Goal: Transaction & Acquisition: Book appointment/travel/reservation

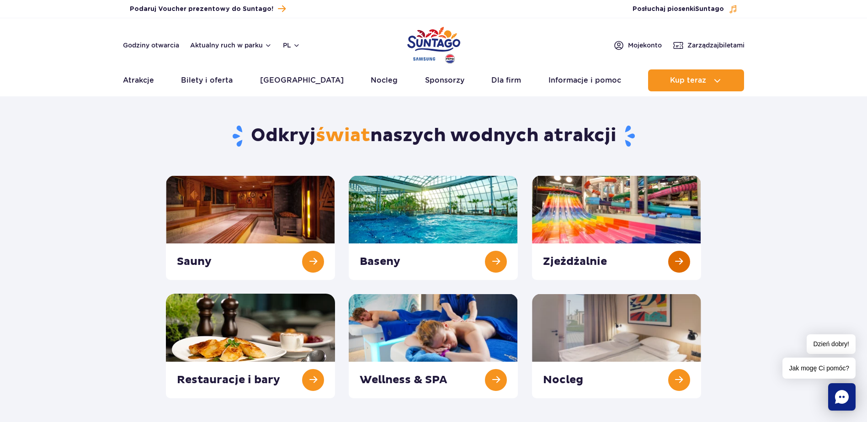
click at [613, 220] on link at bounding box center [616, 227] width 169 height 105
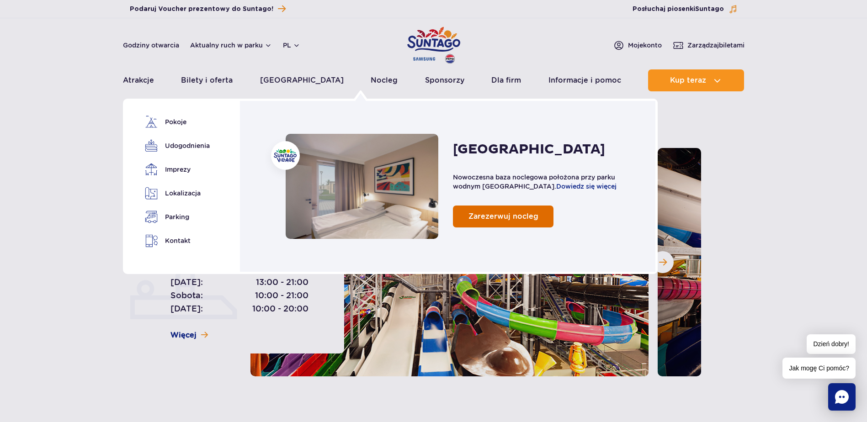
click at [494, 214] on span "Zarezerwuj nocleg" at bounding box center [503, 216] width 70 height 9
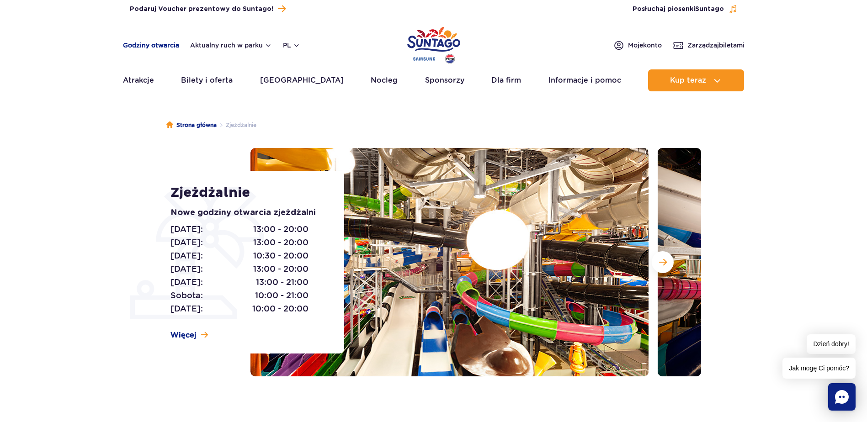
click at [127, 41] on link "Godziny otwarcia" at bounding box center [151, 45] width 56 height 9
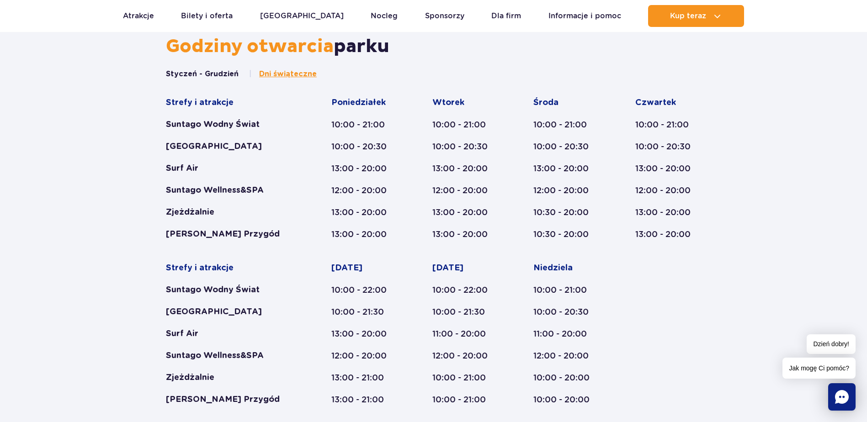
scroll to position [378, 0]
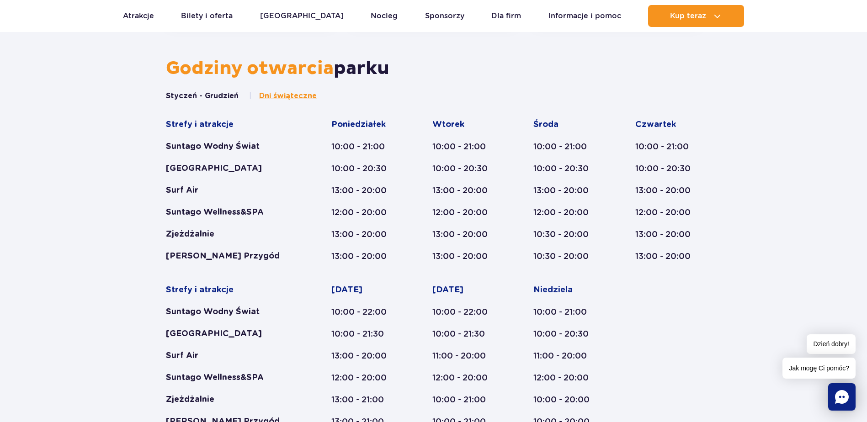
drag, startPoint x: 207, startPoint y: 96, endPoint x: 219, endPoint y: 96, distance: 12.8
click at [208, 96] on button "Styczeń - Grudzień" at bounding box center [202, 96] width 73 height 10
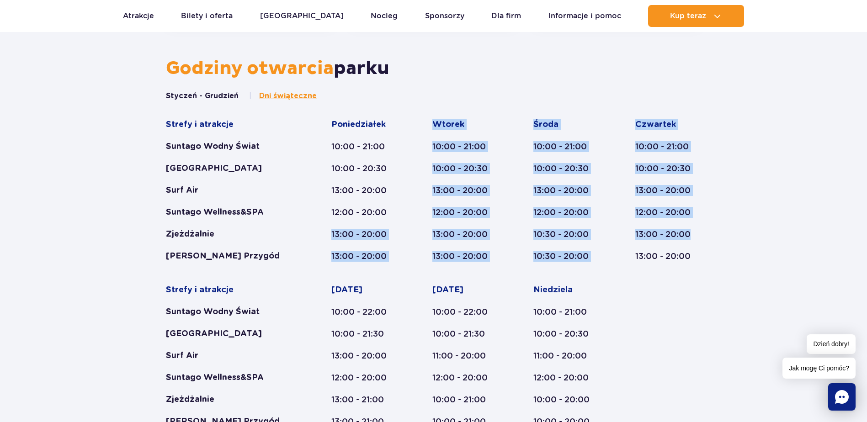
drag, startPoint x: 328, startPoint y: 233, endPoint x: 689, endPoint y: 235, distance: 361.0
click at [689, 235] on div "Strefy i atrakcje Suntago Wodny Świat Crocodile Island Surf Air Suntago Wellnes…" at bounding box center [433, 273] width 535 height 308
drag, startPoint x: 689, startPoint y: 235, endPoint x: 696, endPoint y: 233, distance: 8.1
click at [696, 233] on div "13:00 - 20:00" at bounding box center [668, 234] width 66 height 11
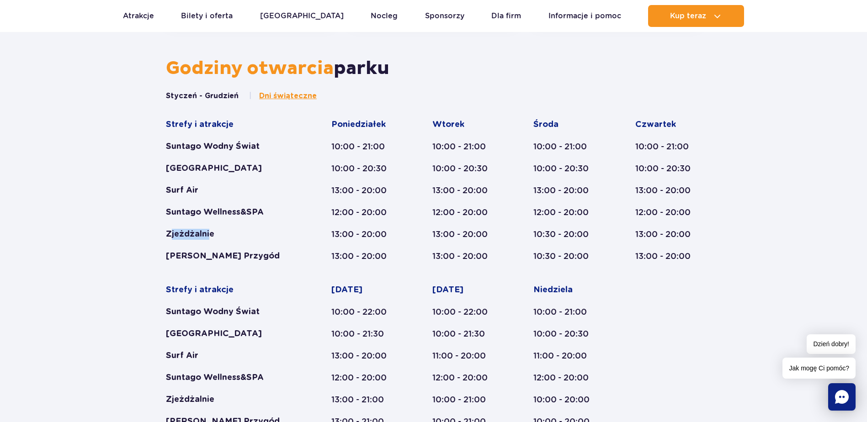
drag, startPoint x: 169, startPoint y: 234, endPoint x: 210, endPoint y: 229, distance: 41.3
click at [210, 229] on div "Zjeżdżalnie" at bounding box center [231, 234] width 130 height 11
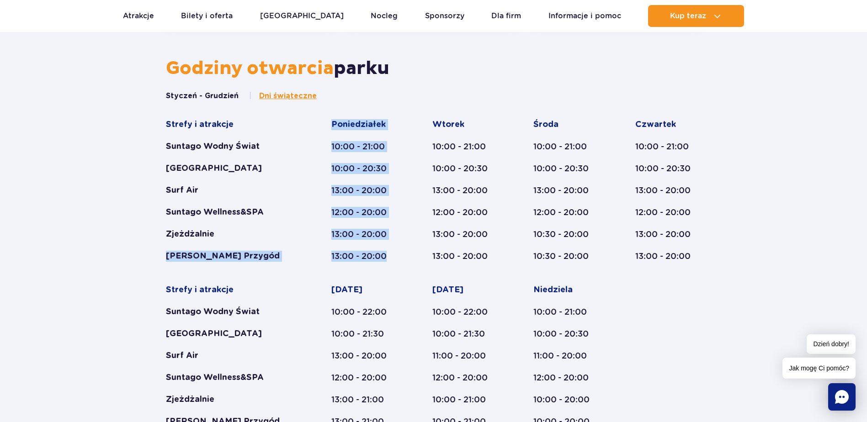
drag, startPoint x: 386, startPoint y: 256, endPoint x: 156, endPoint y: 248, distance: 230.0
click at [156, 248] on div "Godziny otwarcia parku Styczeń - Grudzień Dni świąteczne Strefy i atrakcje Sunt…" at bounding box center [433, 345] width 867 height 577
click at [293, 256] on div "[PERSON_NAME] Przygód" at bounding box center [231, 256] width 130 height 11
click at [384, 256] on div "13:00 - 20:00" at bounding box center [364, 256] width 66 height 11
click at [385, 256] on div "13:00 - 20:00" at bounding box center [364, 256] width 66 height 11
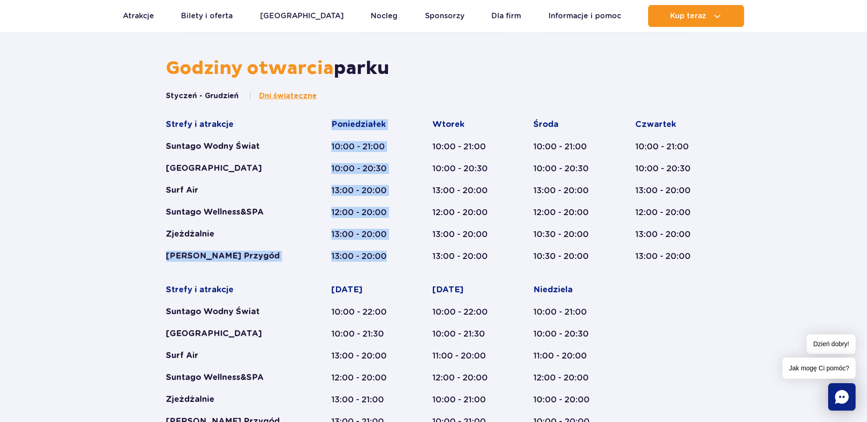
drag, startPoint x: 388, startPoint y: 255, endPoint x: 155, endPoint y: 255, distance: 233.1
click at [155, 255] on div "Godziny otwarcia parku Styczeń - Grudzień Dni świąteczne Strefy i atrakcje Sunt…" at bounding box center [433, 345] width 867 height 577
drag, startPoint x: 155, startPoint y: 255, endPoint x: 161, endPoint y: 251, distance: 7.0
click at [161, 251] on div "Styczeń - Grudzień Dni świąteczne Strefy i atrakcje Suntago Wodny Świat Crocodi…" at bounding box center [433, 270] width 549 height 359
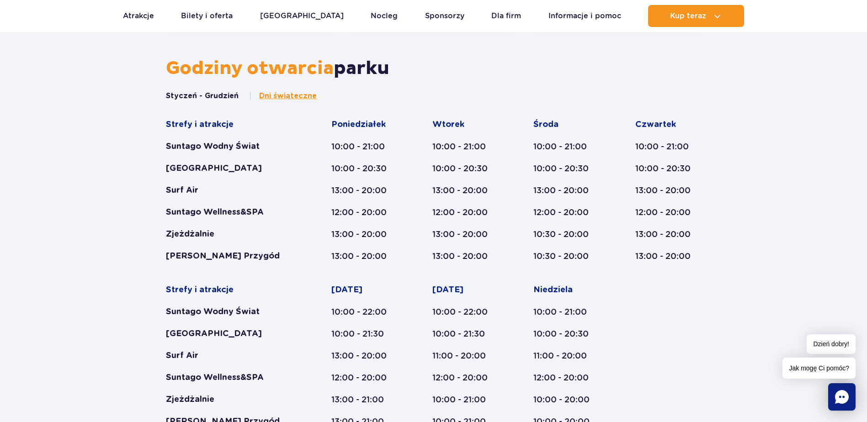
click at [276, 93] on span "Dni świąteczne" at bounding box center [288, 96] width 58 height 10
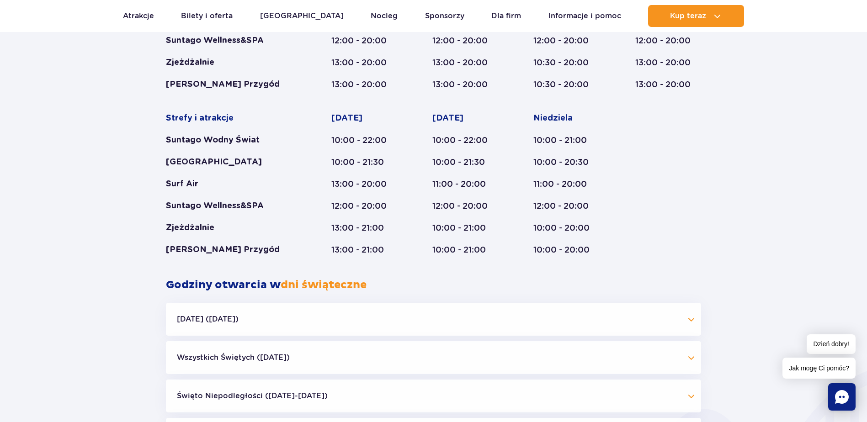
scroll to position [549, 0]
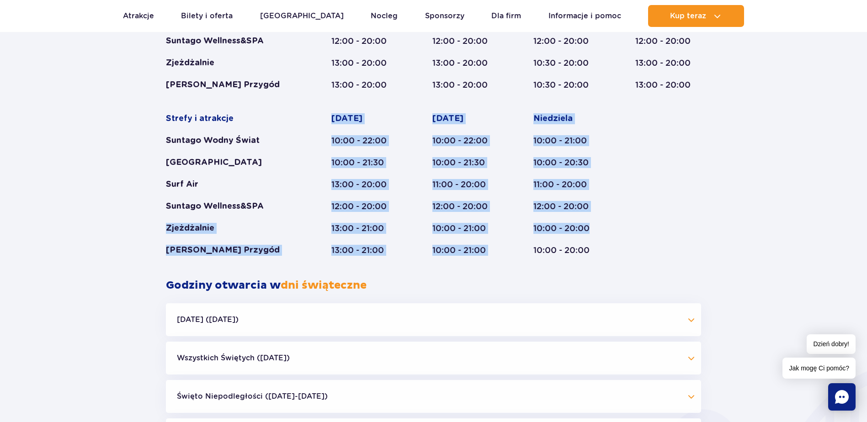
drag, startPoint x: 588, startPoint y: 228, endPoint x: 159, endPoint y: 229, distance: 429.1
click at [159, 229] on div "Godziny otwarcia parku Styczeń - Grudzień Dni świąteczne Strefy i atrakcje Sunt…" at bounding box center [433, 174] width 867 height 577
drag, startPoint x: 159, startPoint y: 229, endPoint x: 126, endPoint y: 229, distance: 32.9
click at [126, 229] on div "Godziny otwarcia parku Styczeń - Grudzień Dni świąteczne Strefy i atrakcje Sunt…" at bounding box center [433, 174] width 867 height 577
drag, startPoint x: 167, startPoint y: 228, endPoint x: 612, endPoint y: 223, distance: 444.7
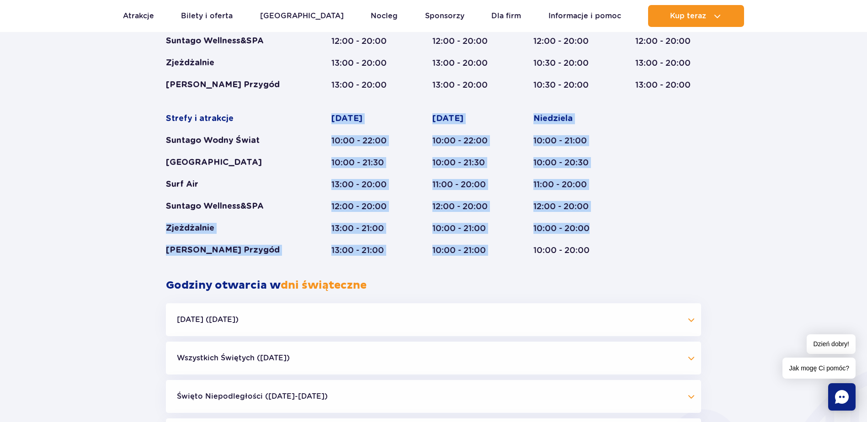
click at [612, 223] on div "Strefy i atrakcje Suntago Wodny Świat Crocodile Island Surf Air Suntago Wellnes…" at bounding box center [433, 102] width 535 height 308
drag, startPoint x: 612, startPoint y: 223, endPoint x: 637, endPoint y: 220, distance: 24.8
click at [665, 222] on div "Strefy i atrakcje Suntago Wodny Świat Crocodile Island Surf Air Suntago Wellnes…" at bounding box center [433, 102] width 535 height 308
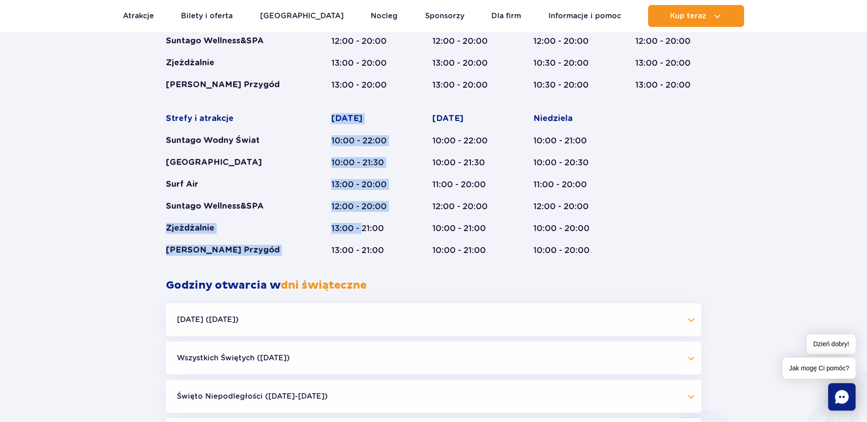
drag, startPoint x: 165, startPoint y: 226, endPoint x: 363, endPoint y: 224, distance: 198.3
click at [363, 224] on div "Styczeń - Grudzień Dni świąteczne Strefy i atrakcje Suntago Wodny Świat Crocodi…" at bounding box center [433, 99] width 549 height 359
click at [251, 228] on div "Zjeżdżalnie" at bounding box center [231, 228] width 130 height 11
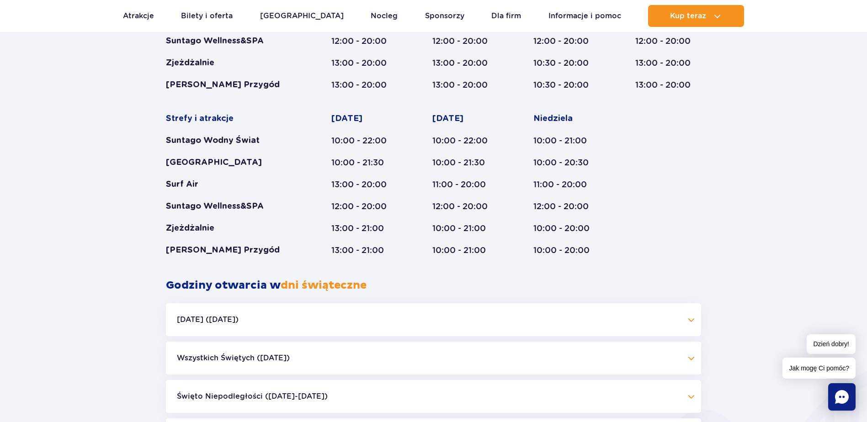
click at [388, 235] on div "Piątek 10:00 - 22:00 10:00 - 21:30 13:00 - 20:00 12:00 - 20:00 13:00 - 21:00 13…" at bounding box center [364, 184] width 66 height 143
drag, startPoint x: 165, startPoint y: 229, endPoint x: 223, endPoint y: 226, distance: 58.1
click at [223, 226] on div "Styczeń - Grudzień Dni świąteczne Strefy i atrakcje Suntago Wodny Świat Crocodi…" at bounding box center [433, 99] width 549 height 359
drag, startPoint x: 384, startPoint y: 229, endPoint x: 324, endPoint y: 229, distance: 60.8
click at [324, 229] on div "Strefy i atrakcje Suntago Wodny Świat Crocodile Island Surf Air Suntago Wellnes…" at bounding box center [433, 102] width 535 height 308
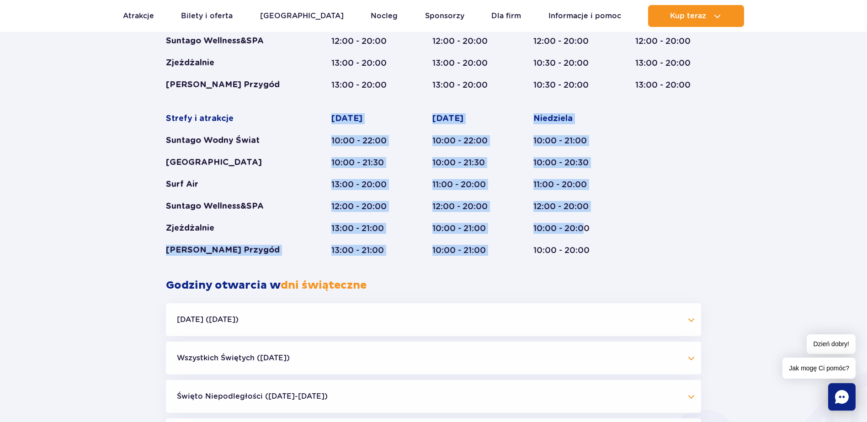
drag, startPoint x: 583, startPoint y: 224, endPoint x: 287, endPoint y: 220, distance: 296.6
click at [287, 220] on div "Strefy i atrakcje Suntago Wodny Świat Crocodile Island Surf Air Suntago Wellnes…" at bounding box center [433, 102] width 535 height 308
click at [394, 227] on div "13:00 - 21:00" at bounding box center [364, 228] width 66 height 11
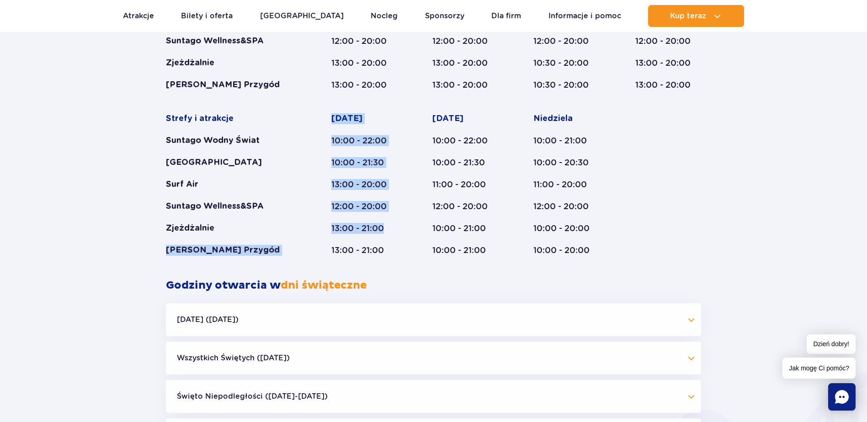
drag, startPoint x: 382, startPoint y: 230, endPoint x: 308, endPoint y: 222, distance: 74.5
click at [308, 222] on div "Strefy i atrakcje Suntago Wodny Świat Crocodile Island Surf Air Suntago Wellnes…" at bounding box center [433, 102] width 535 height 308
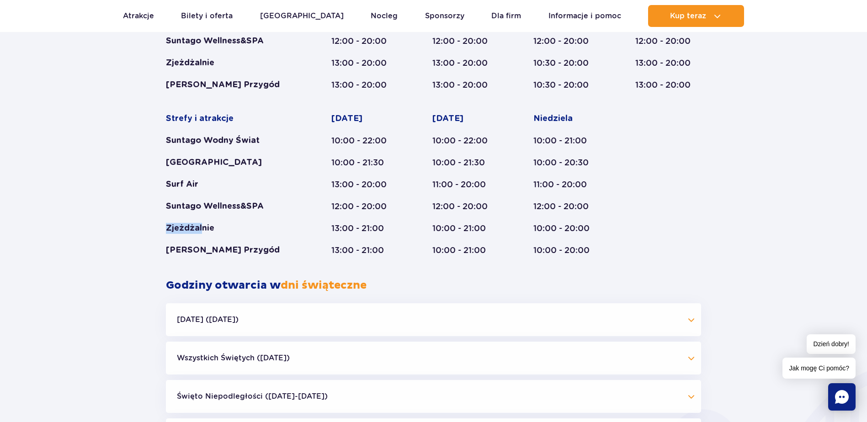
drag, startPoint x: 167, startPoint y: 227, endPoint x: 204, endPoint y: 227, distance: 36.6
click at [204, 227] on div "Zjeżdżalnie" at bounding box center [231, 228] width 130 height 11
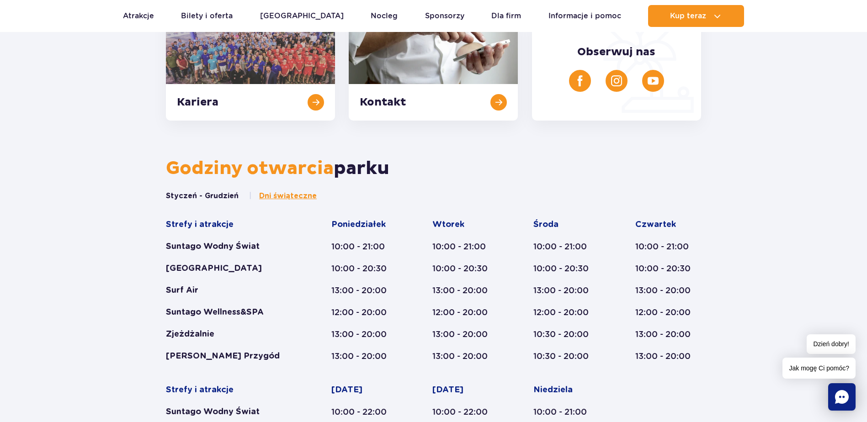
scroll to position [321, 0]
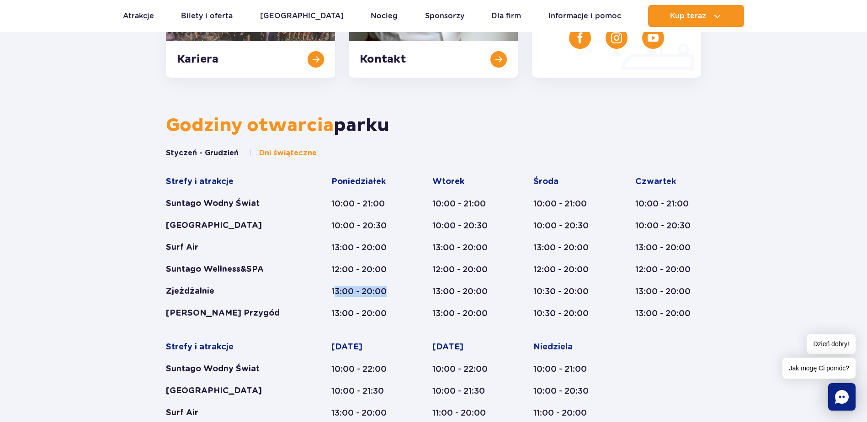
drag, startPoint x: 334, startPoint y: 291, endPoint x: 399, endPoint y: 293, distance: 64.9
click at [399, 293] on div "Strefy i atrakcje Suntago Wodny Świat Crocodile Island Surf Air Suntago Wellnes…" at bounding box center [433, 330] width 535 height 308
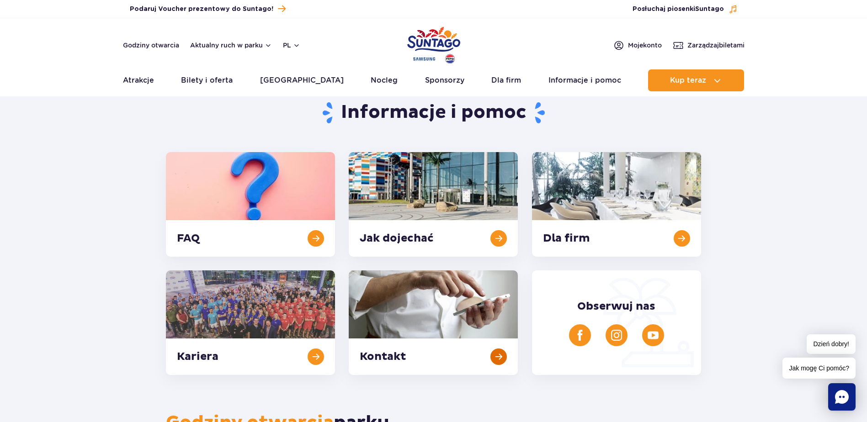
scroll to position [0, 0]
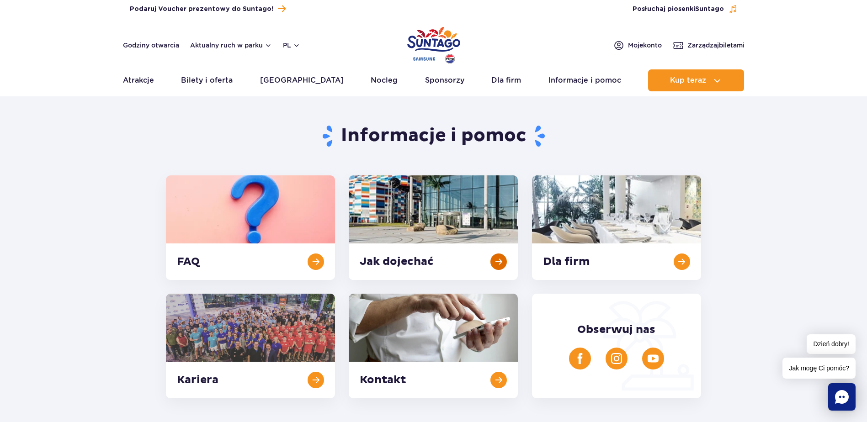
click at [451, 261] on link at bounding box center [433, 227] width 169 height 105
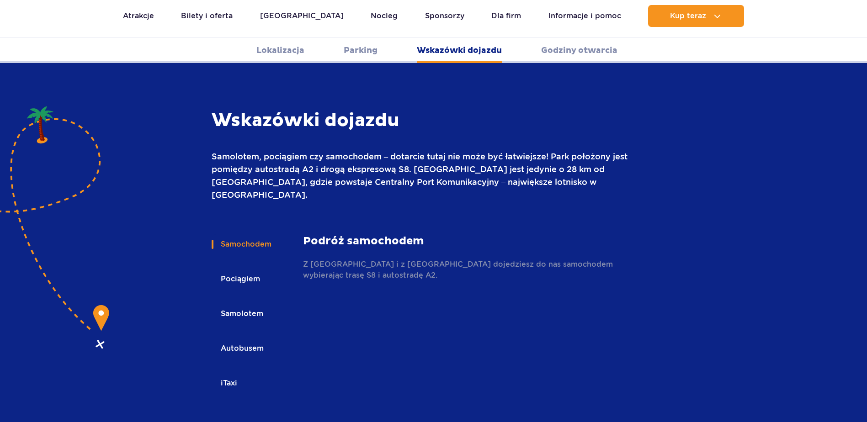
scroll to position [1216, 0]
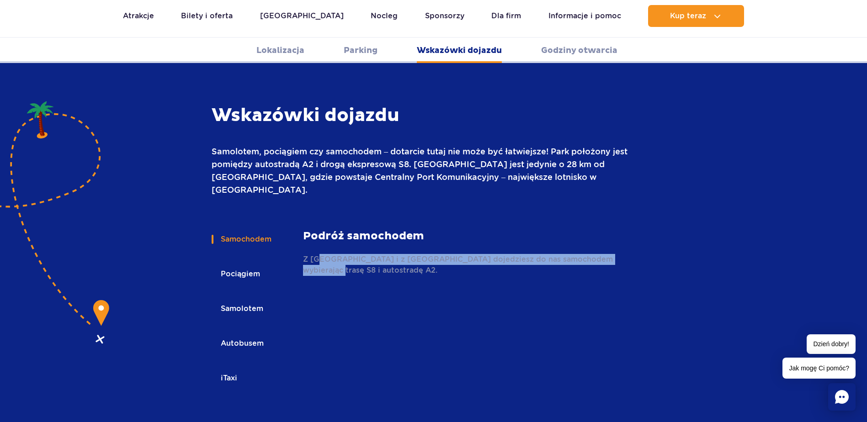
drag, startPoint x: 320, startPoint y: 225, endPoint x: 640, endPoint y: 217, distance: 320.0
click at [640, 229] on div "Samochodem Pociągiem Samolotem Autobusem iTaxi Samochodem Podróż samochodem Z W…" at bounding box center [433, 316] width 549 height 174
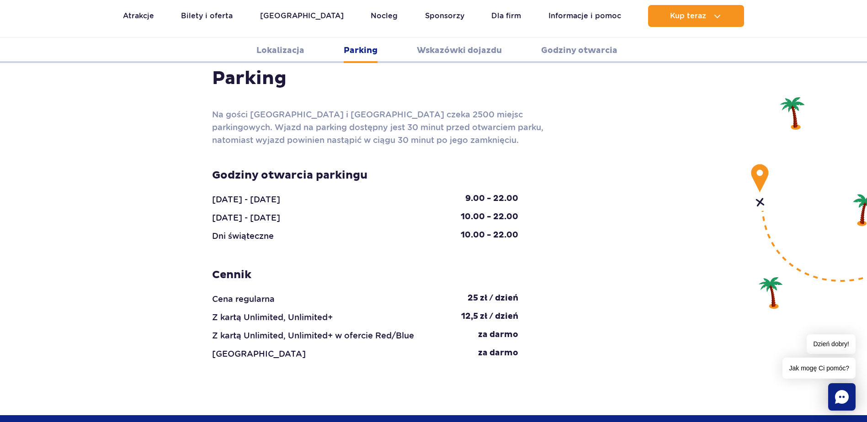
scroll to position [850, 0]
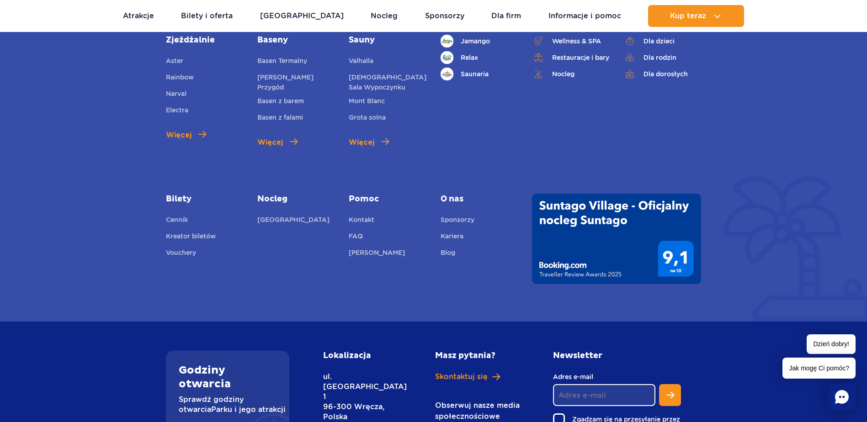
scroll to position [2404, 0]
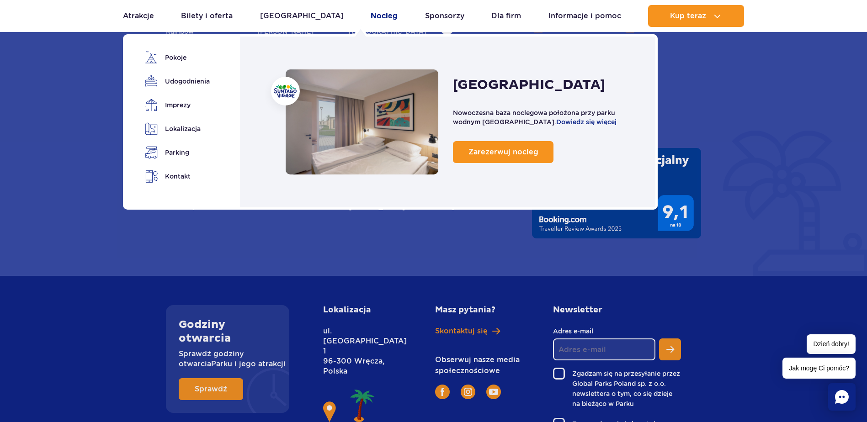
click at [371, 14] on link "Nocleg" at bounding box center [384, 16] width 27 height 22
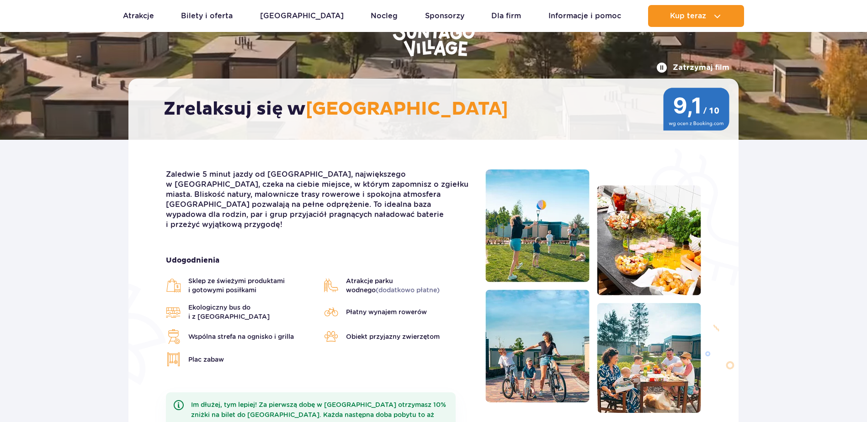
scroll to position [137, 0]
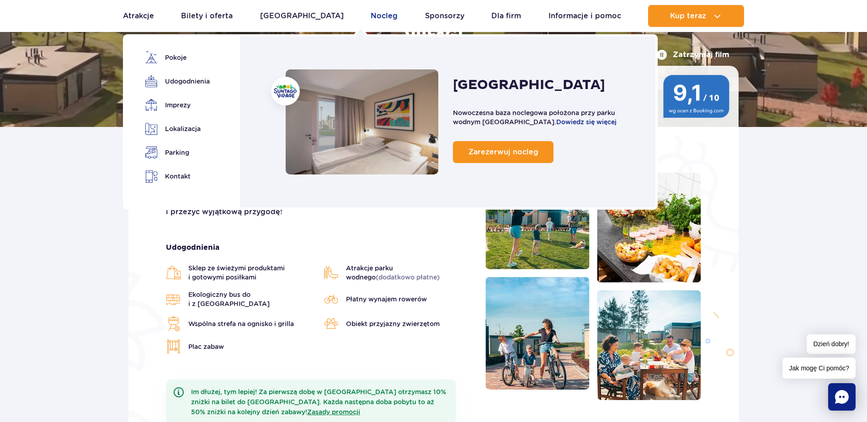
drag, startPoint x: 367, startPoint y: 15, endPoint x: 366, endPoint y: 21, distance: 6.7
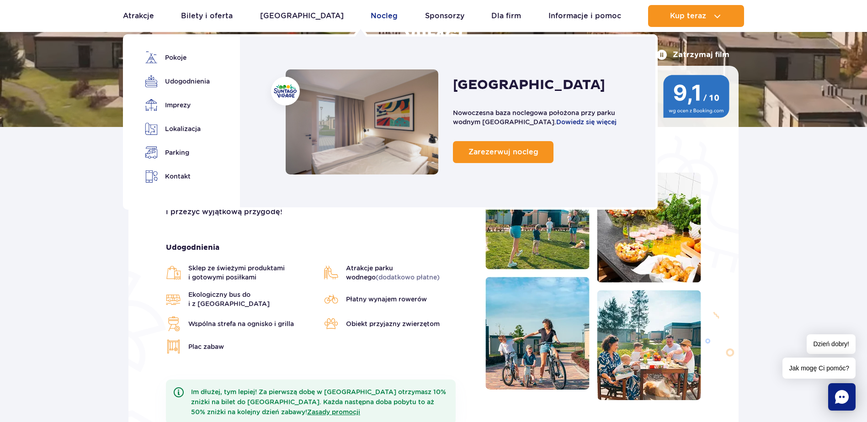
click at [371, 15] on link "Nocleg" at bounding box center [384, 16] width 27 height 22
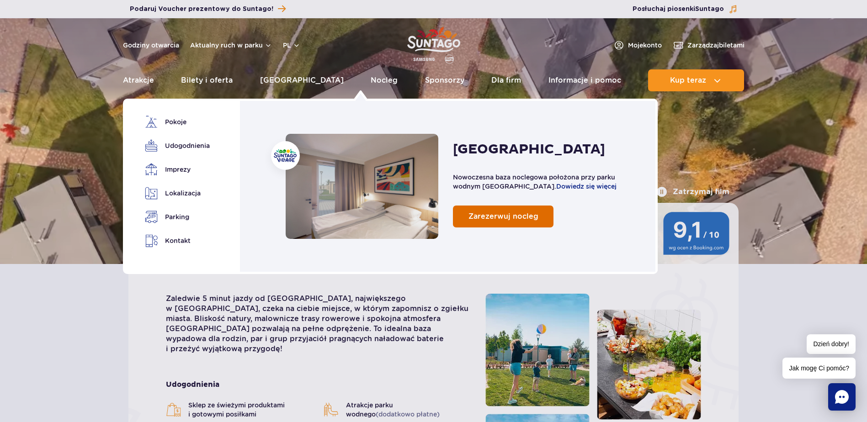
click at [497, 217] on span "Zarezerwuj nocleg" at bounding box center [503, 216] width 70 height 9
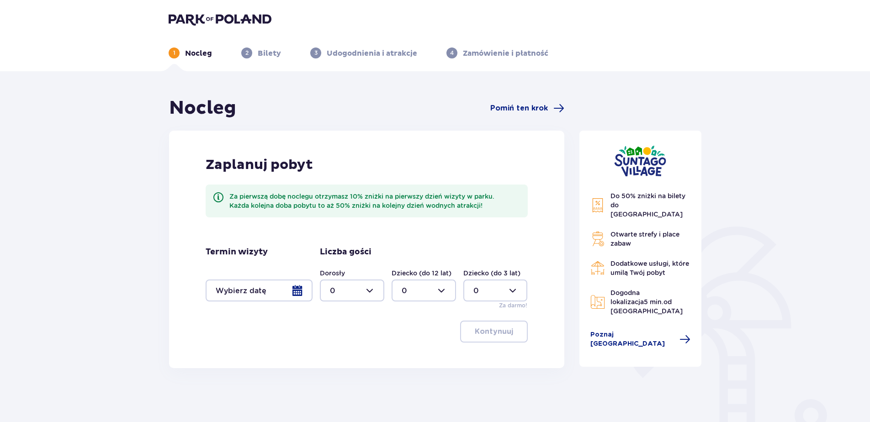
click at [304, 287] on div at bounding box center [259, 291] width 107 height 22
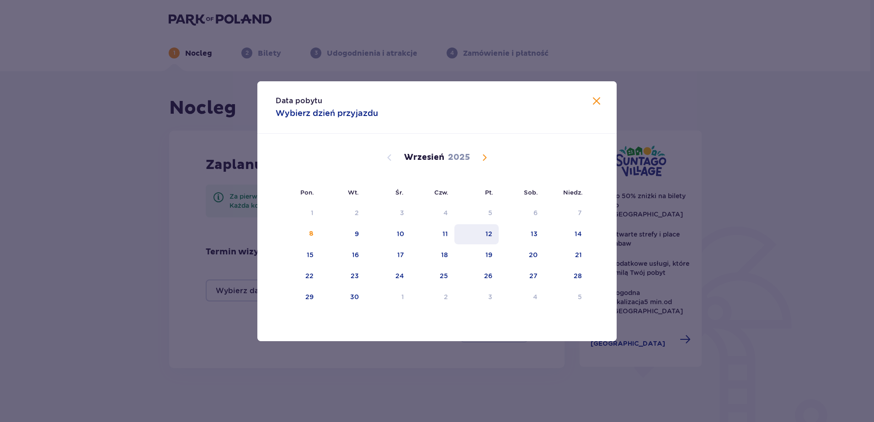
click at [497, 234] on div "12" at bounding box center [476, 234] width 44 height 20
click at [535, 239] on div "13" at bounding box center [521, 234] width 45 height 20
type input "12.09.25 - 13.09.25"
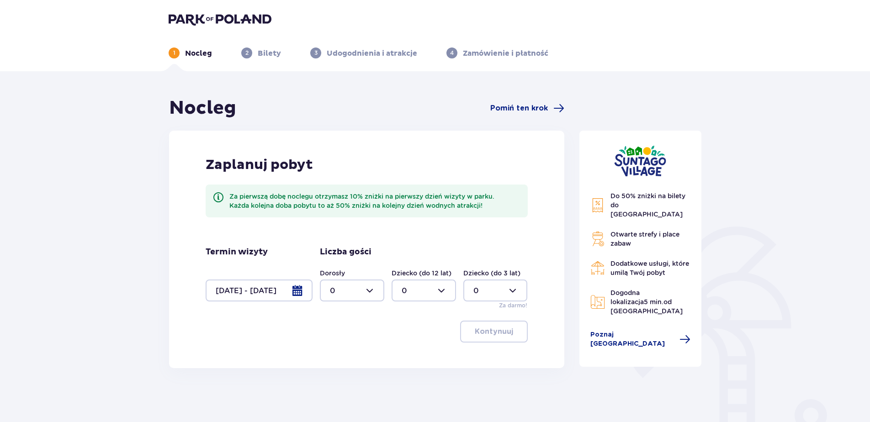
click at [371, 293] on div at bounding box center [352, 291] width 64 height 22
click at [355, 354] on div "2" at bounding box center [352, 357] width 44 height 10
type input "2"
click at [450, 295] on div at bounding box center [424, 291] width 64 height 22
click at [404, 339] on p "1" at bounding box center [403, 338] width 3 height 10
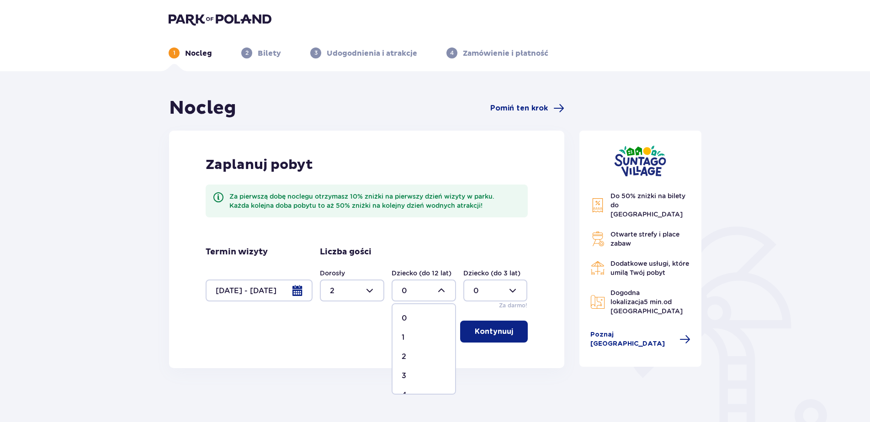
type input "1"
click at [492, 331] on p "Kontynuuj" at bounding box center [494, 332] width 38 height 10
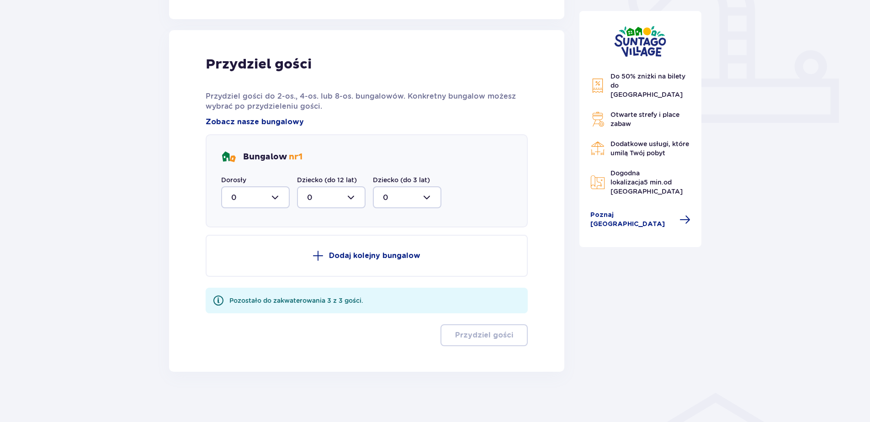
scroll to position [354, 0]
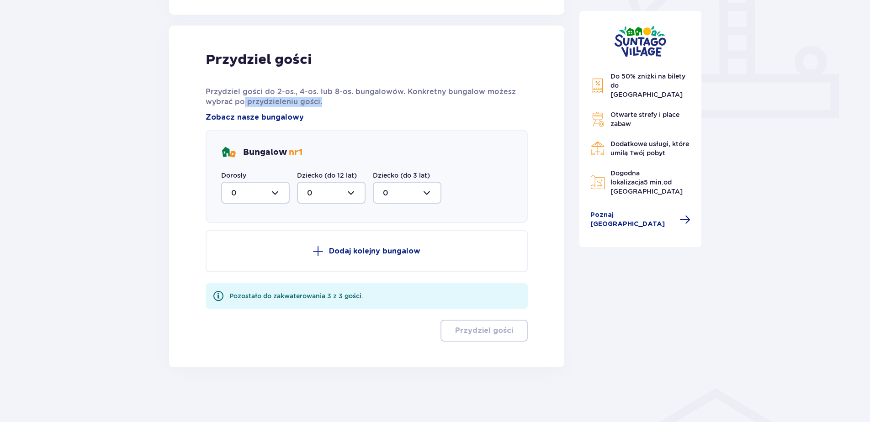
drag, startPoint x: 245, startPoint y: 103, endPoint x: 328, endPoint y: 103, distance: 82.7
click at [328, 103] on p "Przydziel gości do 2-os., 4-os. lub 8-os. bungalowów. Konkretny bungalow możesz…" at bounding box center [367, 97] width 322 height 20
click at [271, 191] on div at bounding box center [255, 193] width 69 height 22
drag, startPoint x: 239, startPoint y: 261, endPoint x: 333, endPoint y: 232, distance: 98.0
click at [241, 261] on div "2" at bounding box center [255, 259] width 48 height 10
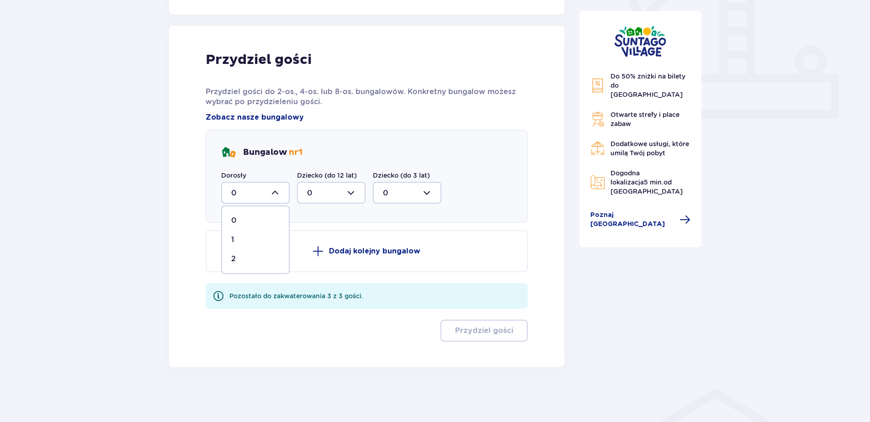
type input "2"
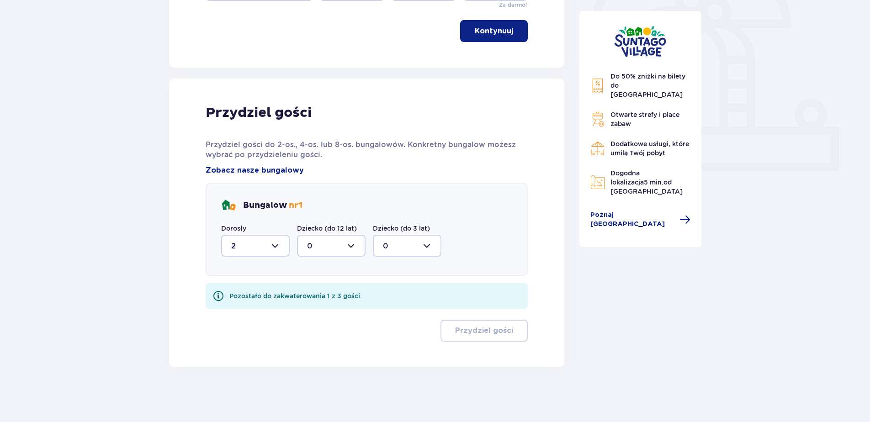
click at [351, 242] on div at bounding box center [331, 246] width 69 height 22
drag, startPoint x: 310, startPoint y: 292, endPoint x: 373, endPoint y: 267, distance: 67.9
click at [309, 292] on div "1" at bounding box center [331, 293] width 48 height 10
type input "1"
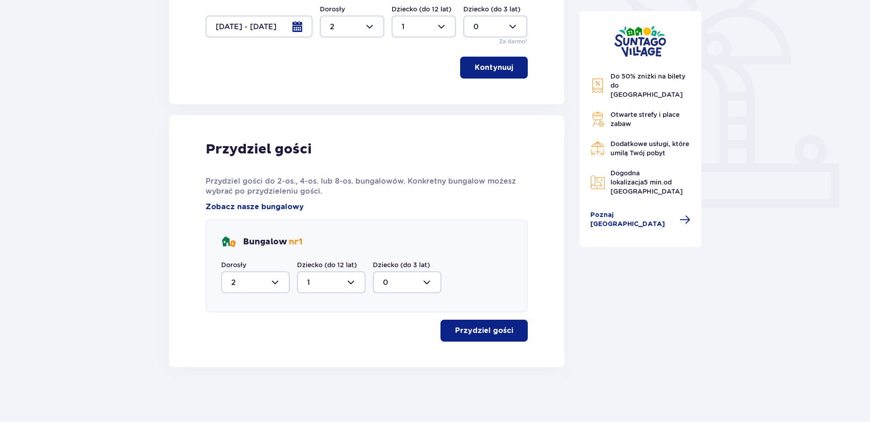
scroll to position [264, 0]
click at [469, 330] on p "Przydziel gości" at bounding box center [484, 331] width 58 height 10
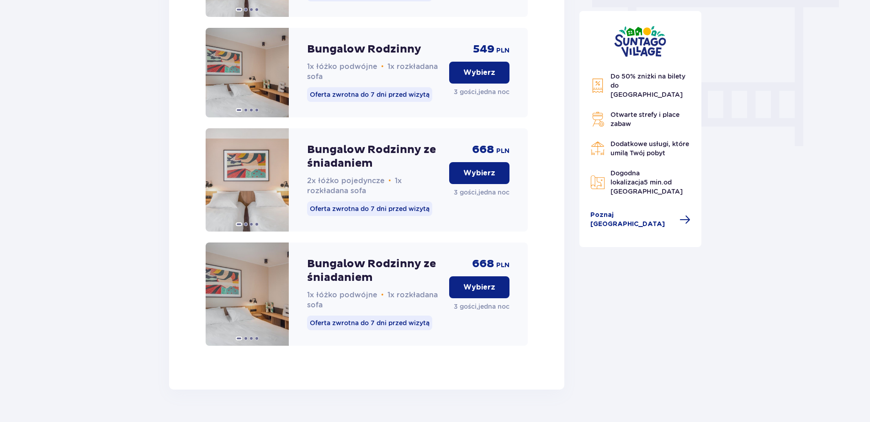
scroll to position [860, 0]
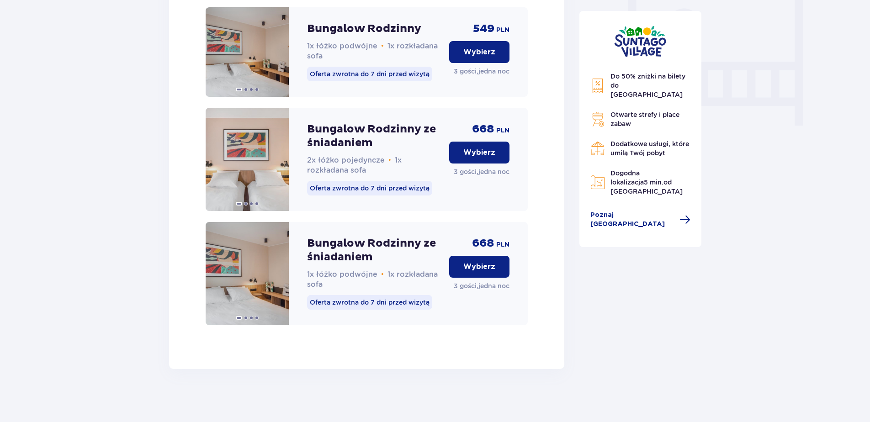
click at [481, 272] on p "Wybierz" at bounding box center [479, 267] width 32 height 10
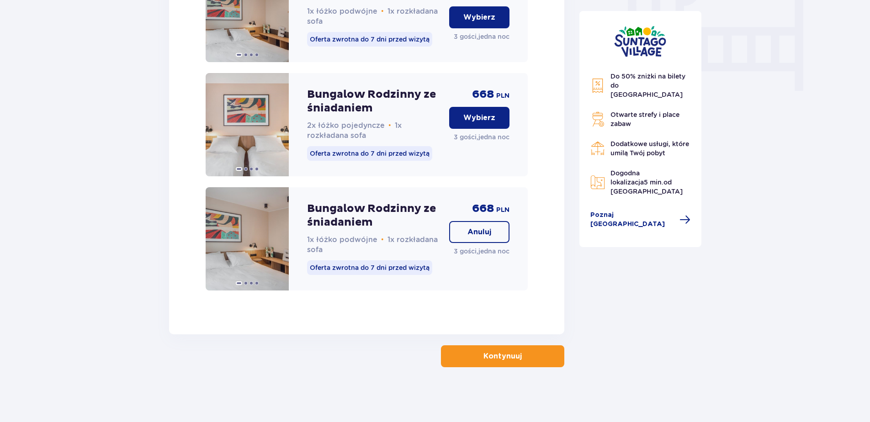
scroll to position [904, 0]
click at [474, 353] on button "Kontynuuj" at bounding box center [502, 356] width 123 height 22
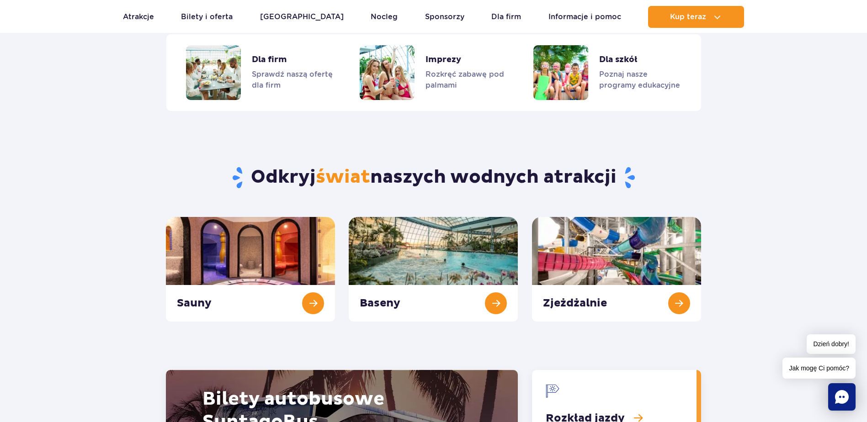
scroll to position [823, 0]
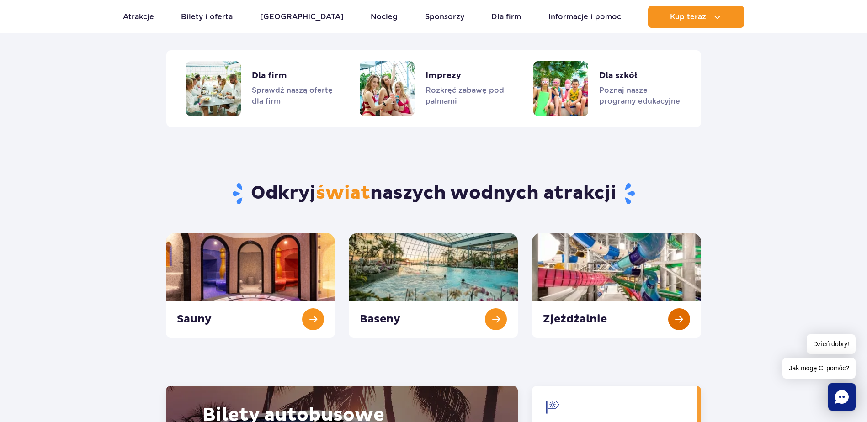
click at [647, 293] on link "Zjeżdżalnie" at bounding box center [616, 285] width 169 height 105
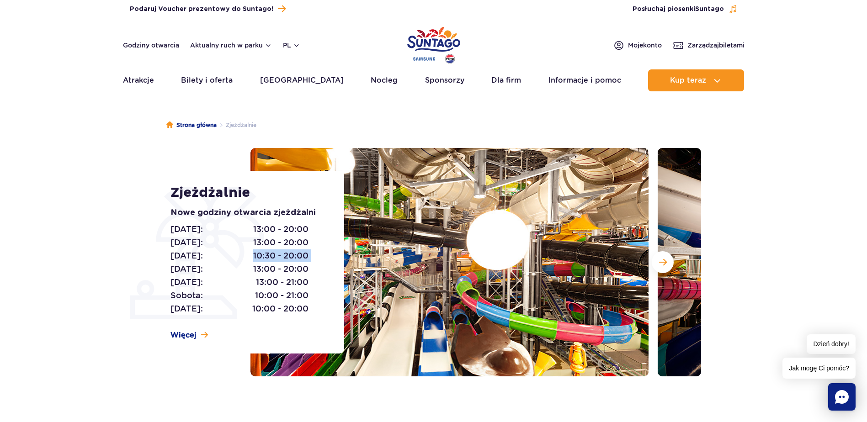
drag, startPoint x: 254, startPoint y: 255, endPoint x: 327, endPoint y: 259, distance: 73.7
click at [327, 259] on div "Zjeżdżalnie Nowe godziny otwarcia zjeżdżalni [DATE]: 13:00 - 20:00 [DATE]: 13:0…" at bounding box center [251, 262] width 185 height 183
drag, startPoint x: 251, startPoint y: 270, endPoint x: 307, endPoint y: 267, distance: 55.4
click at [307, 267] on p "[DATE]: 13:00 - 20:00" at bounding box center [239, 269] width 138 height 13
drag, startPoint x: 307, startPoint y: 267, endPoint x: 309, endPoint y: 271, distance: 5.3
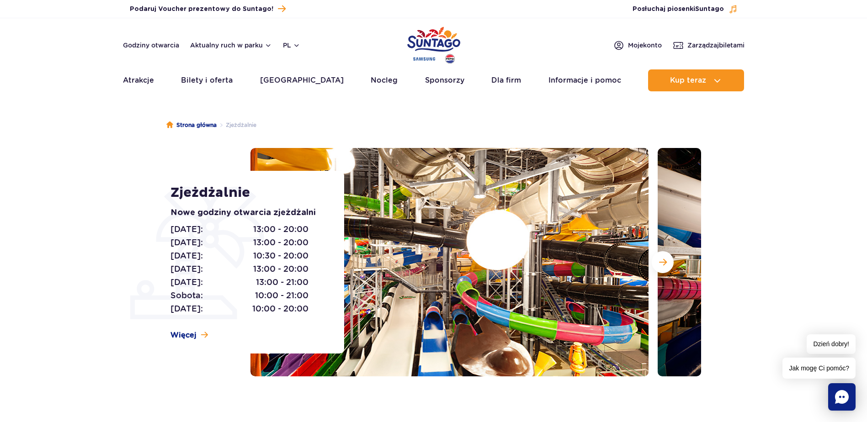
click at [309, 271] on div "[DATE]: 13:00 - 20:00 [DATE]: 13:00 - 20:00 [DATE]: 10:30 - 20:00 [DATE]: 13:00…" at bounding box center [246, 269] width 153 height 93
drag, startPoint x: 310, startPoint y: 271, endPoint x: 246, endPoint y: 272, distance: 64.4
click at [246, 272] on div "[DATE]: 13:00 - 20:00 [DATE]: 13:00 - 20:00 [DATE]: 10:30 - 20:00 [DATE]: 13:00…" at bounding box center [246, 269] width 153 height 93
drag, startPoint x: 246, startPoint y: 272, endPoint x: 317, endPoint y: 275, distance: 70.9
click at [317, 275] on div "[DATE]: 13:00 - 20:00 [DATE]: 13:00 - 20:00 [DATE]: 10:30 - 20:00 [DATE]: 13:00…" at bounding box center [246, 269] width 153 height 93
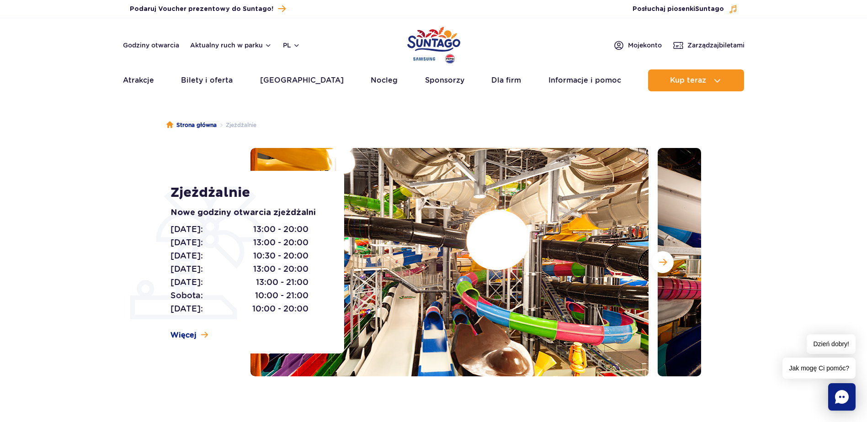
drag, startPoint x: 313, startPoint y: 267, endPoint x: 214, endPoint y: 269, distance: 98.7
click at [214, 269] on div "[DATE]: 13:00 - 20:00 [DATE]: 13:00 - 20:00 [DATE]: 10:30 - 20:00 [DATE]: 13:00…" at bounding box center [246, 269] width 153 height 93
click at [313, 270] on div "[DATE]: 13:00 - 20:00 [DATE]: 13:00 - 20:00 [DATE]: 10:30 - 20:00 [DATE]: 13:00…" at bounding box center [246, 269] width 153 height 93
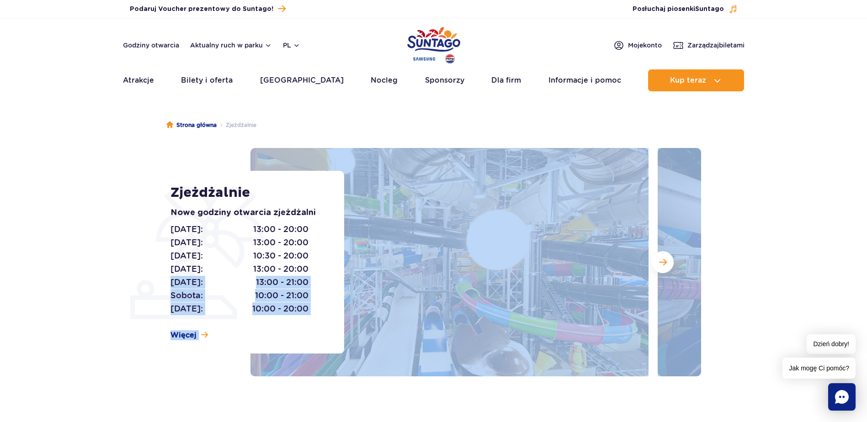
drag, startPoint x: 313, startPoint y: 270, endPoint x: 0, endPoint y: 268, distance: 313.0
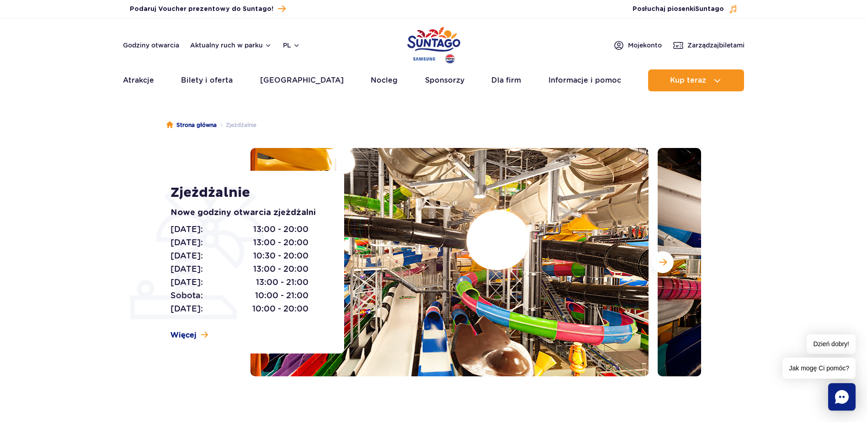
click at [203, 273] on span "[DATE]:" at bounding box center [186, 269] width 32 height 13
